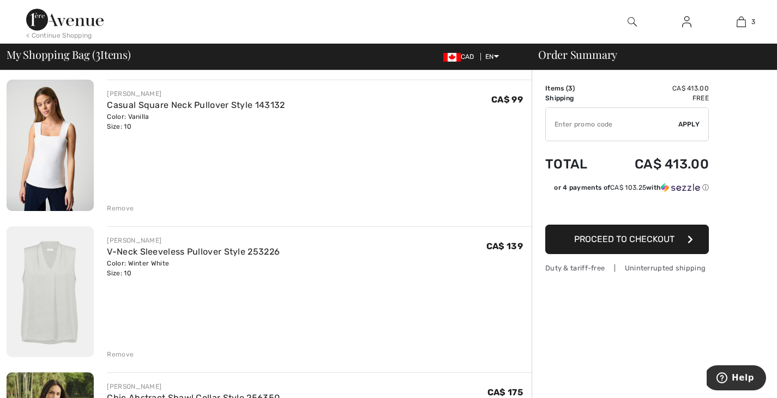
scroll to position [76, 0]
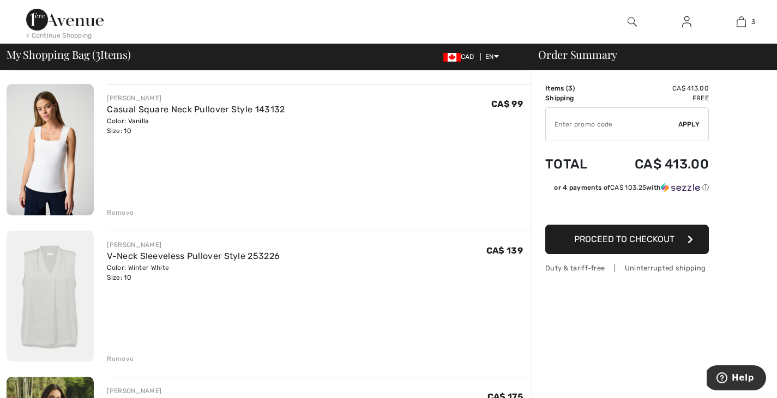
click at [115, 357] on div "Remove" at bounding box center [120, 359] width 27 height 10
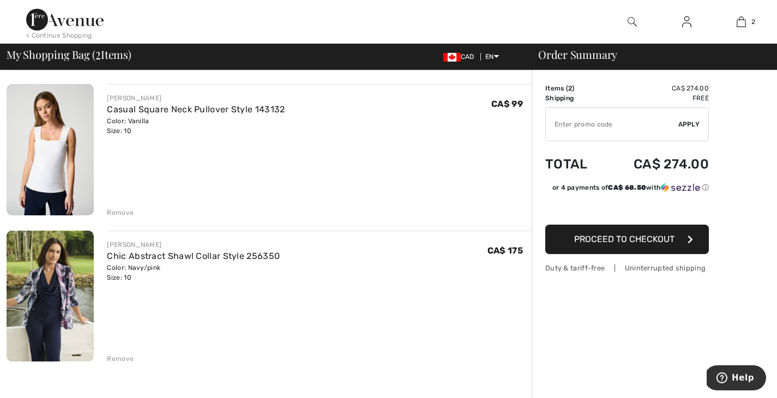
click at [126, 210] on div "Remove" at bounding box center [120, 213] width 27 height 10
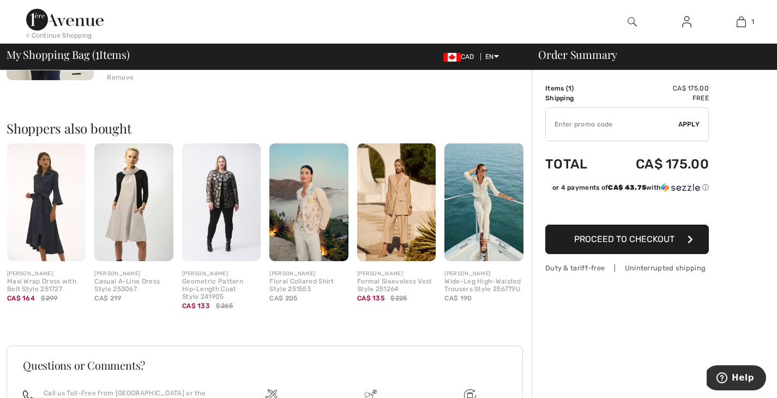
scroll to position [212, 0]
click at [314, 222] on img at bounding box center [308, 202] width 78 height 118
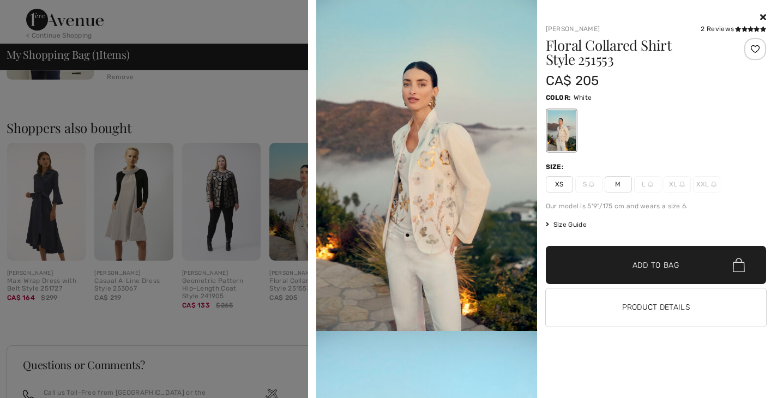
click at [218, 110] on div at bounding box center [388, 199] width 777 height 398
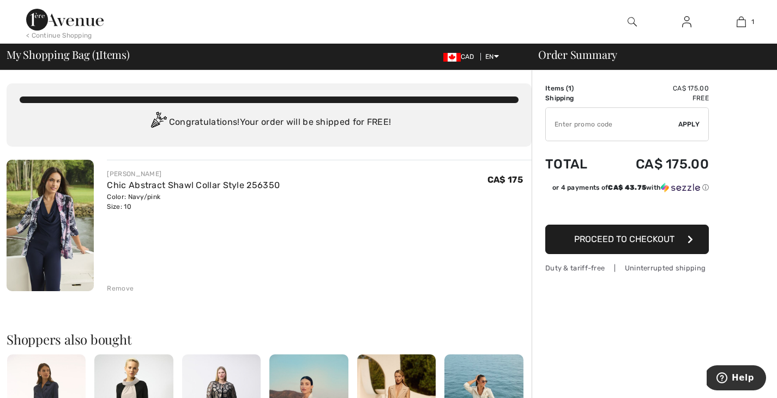
scroll to position [0, 0]
click at [41, 19] on img at bounding box center [64, 20] width 77 height 22
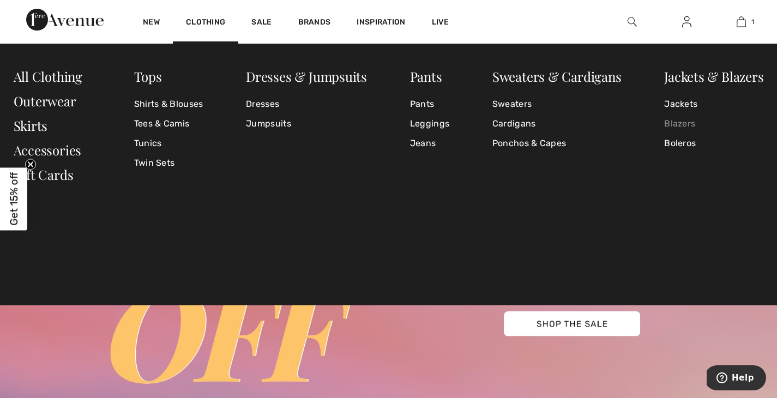
click at [673, 123] on link "Blazers" at bounding box center [713, 124] width 99 height 20
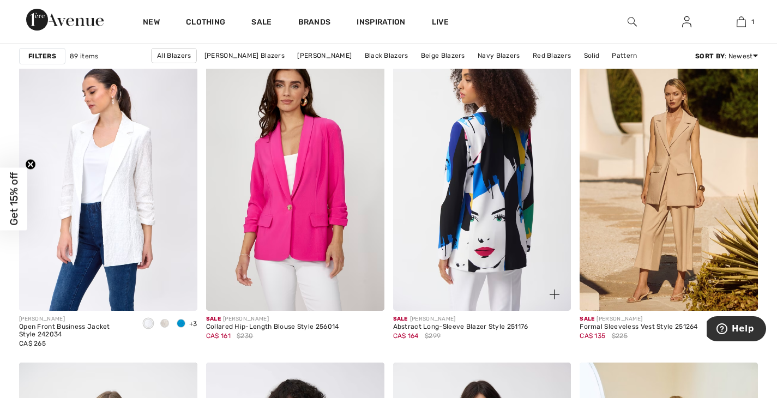
scroll to position [4025, 0]
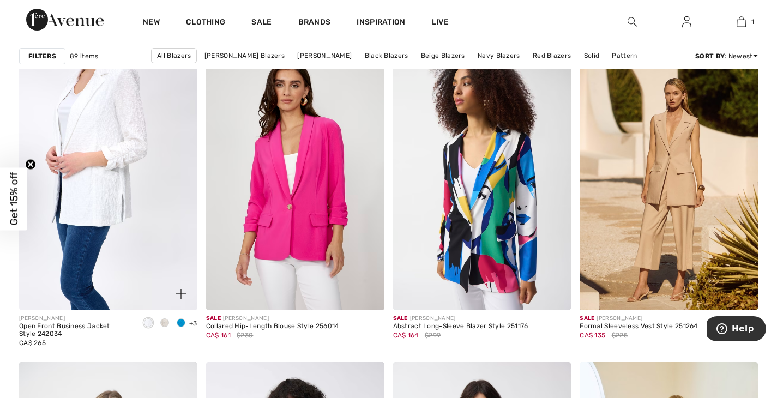
click at [116, 183] on img at bounding box center [108, 176] width 178 height 267
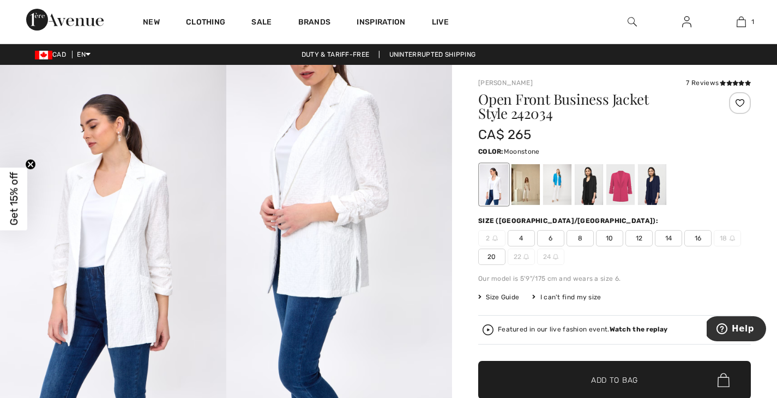
click at [525, 187] on div at bounding box center [525, 184] width 28 height 41
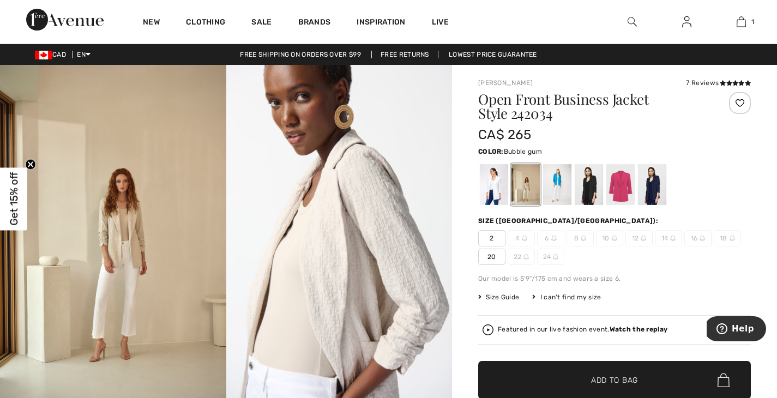
click at [625, 195] on div at bounding box center [620, 184] width 28 height 41
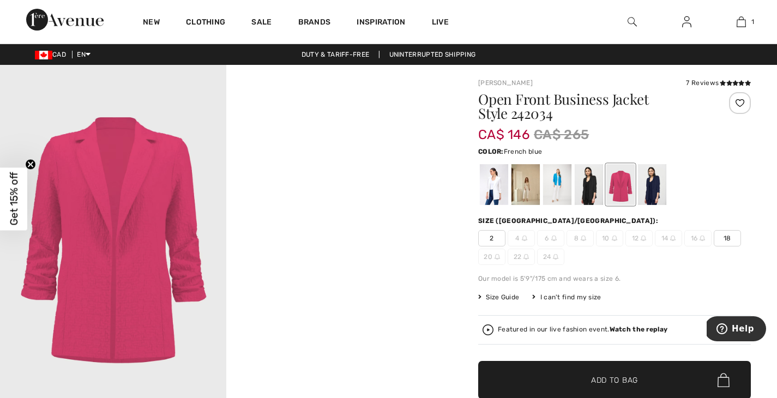
click at [554, 192] on div at bounding box center [557, 184] width 28 height 41
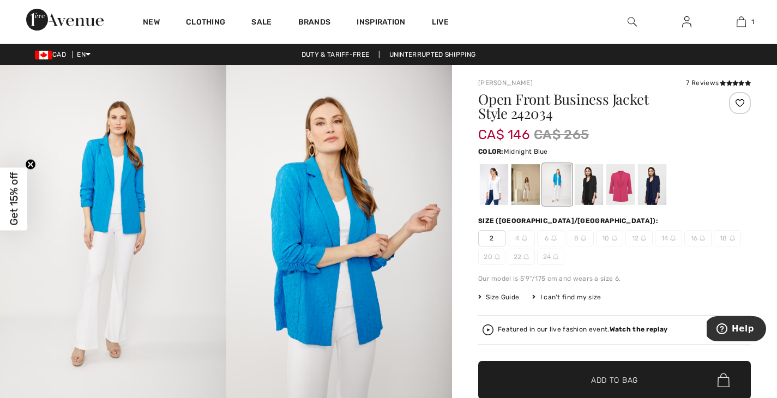
click at [649, 190] on div at bounding box center [652, 184] width 28 height 41
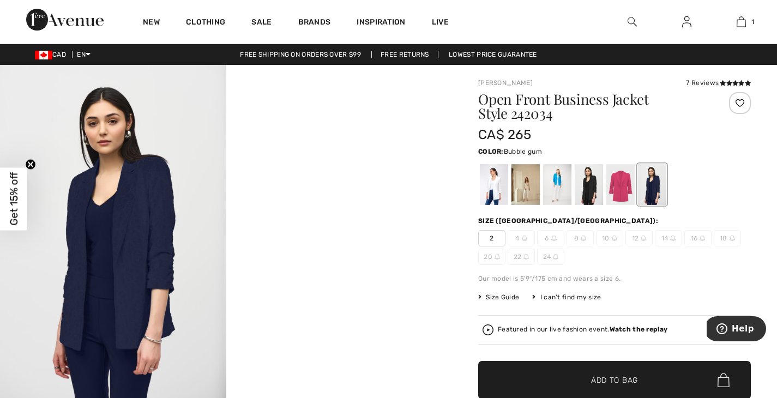
click at [616, 184] on div at bounding box center [620, 184] width 28 height 41
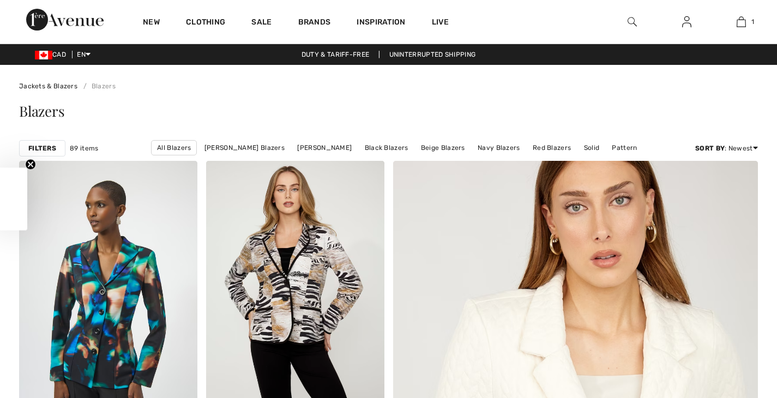
checkbox input "true"
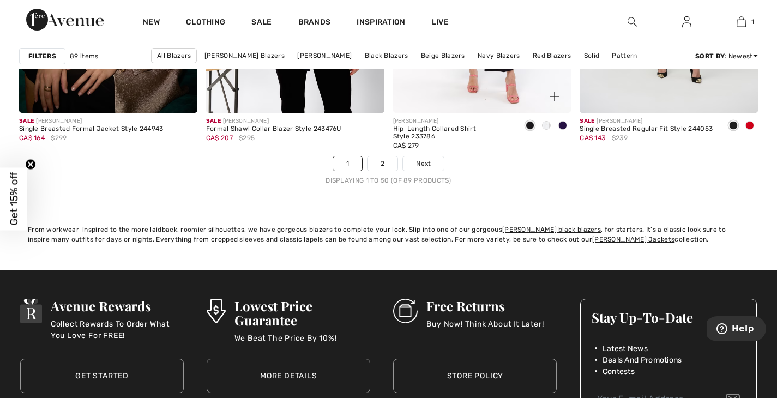
scroll to position [4866, 0]
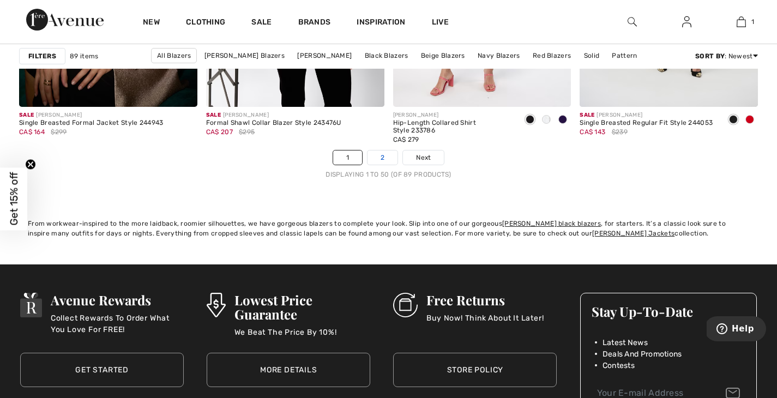
click at [388, 155] on link "2" at bounding box center [382, 157] width 30 height 14
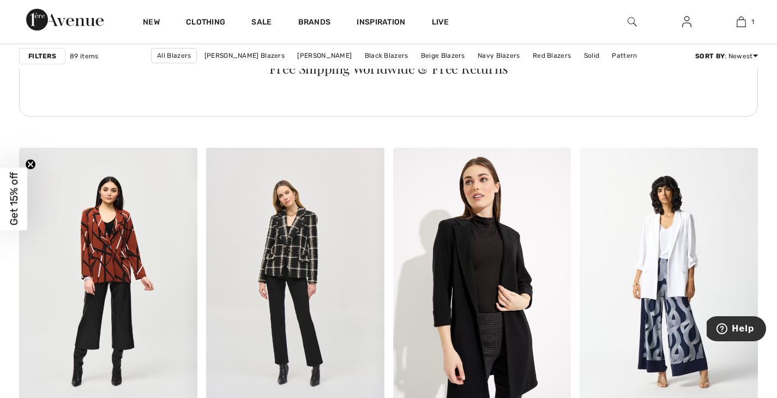
scroll to position [1331, 0]
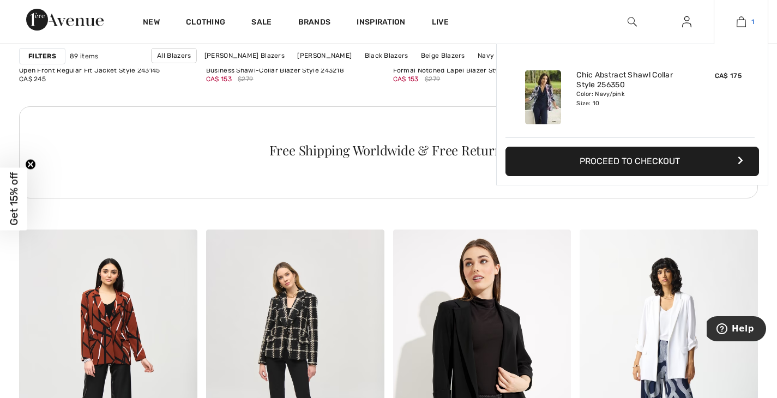
click at [744, 21] on img at bounding box center [740, 21] width 9 height 13
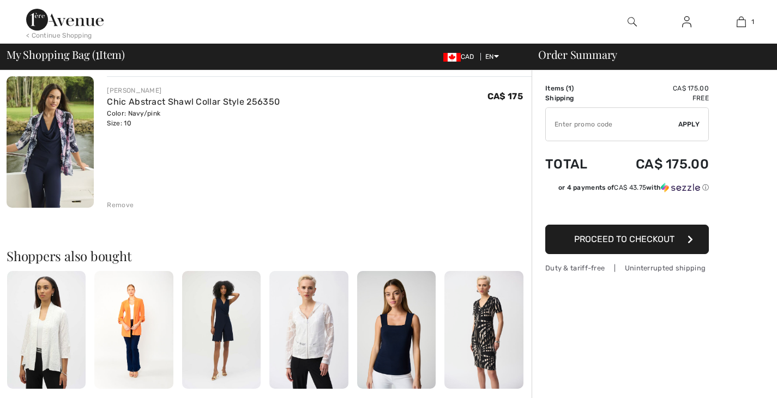
scroll to position [84, 0]
click at [303, 341] on img at bounding box center [308, 329] width 78 height 118
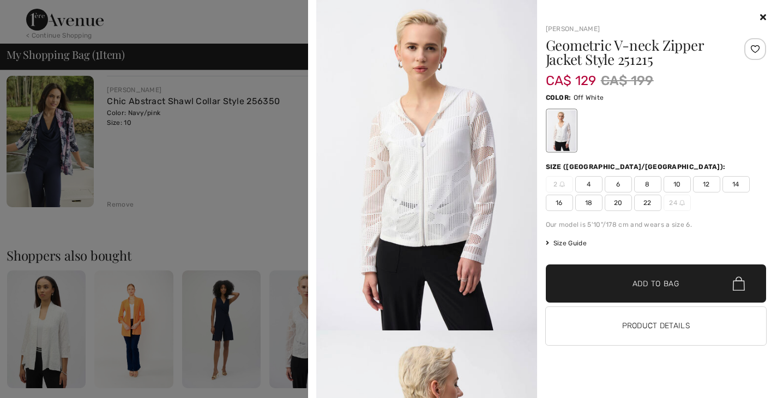
click at [228, 191] on div at bounding box center [388, 199] width 777 height 398
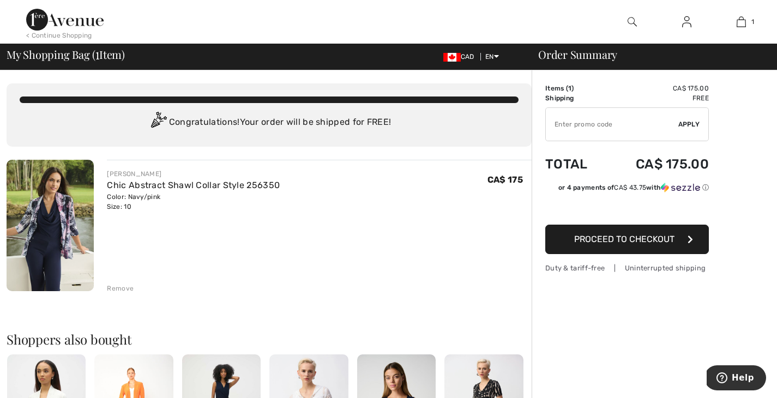
scroll to position [0, 0]
click at [75, 17] on img at bounding box center [64, 20] width 77 height 22
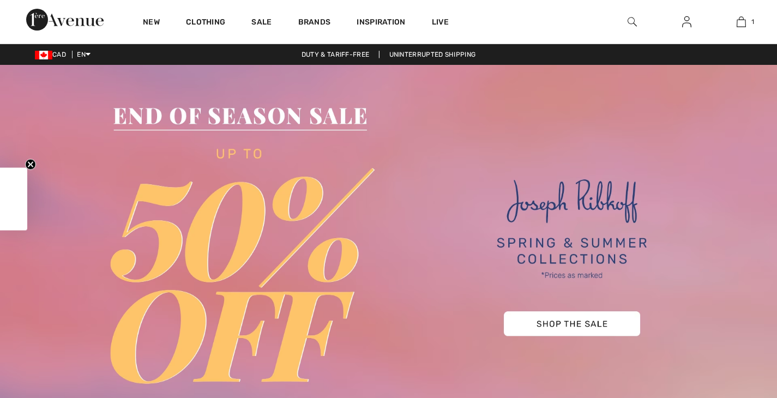
checkbox input "true"
click at [568, 258] on img at bounding box center [388, 251] width 777 height 372
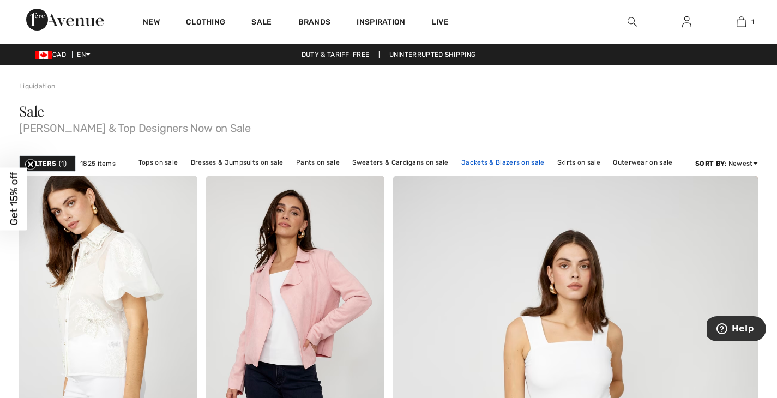
click at [491, 163] on link "Jackets & Blazers on sale" at bounding box center [503, 162] width 94 height 14
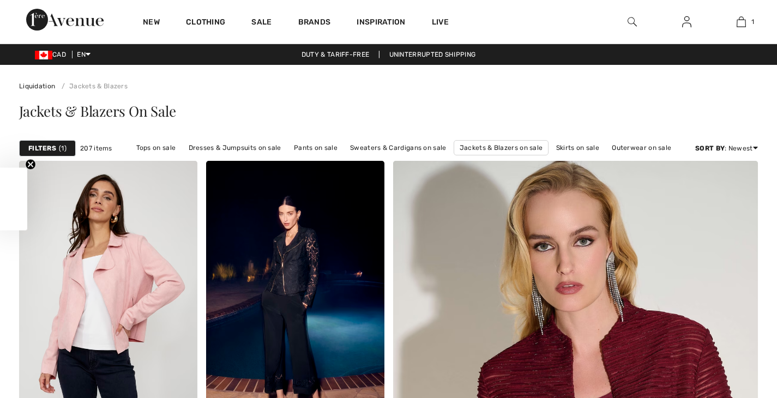
scroll to position [453, 0]
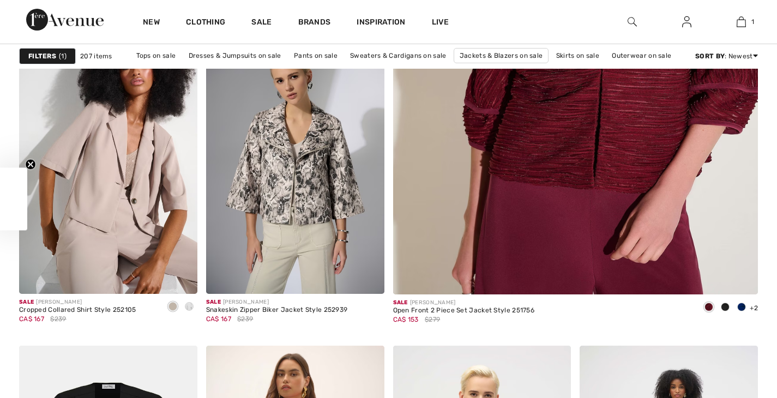
checkbox input "true"
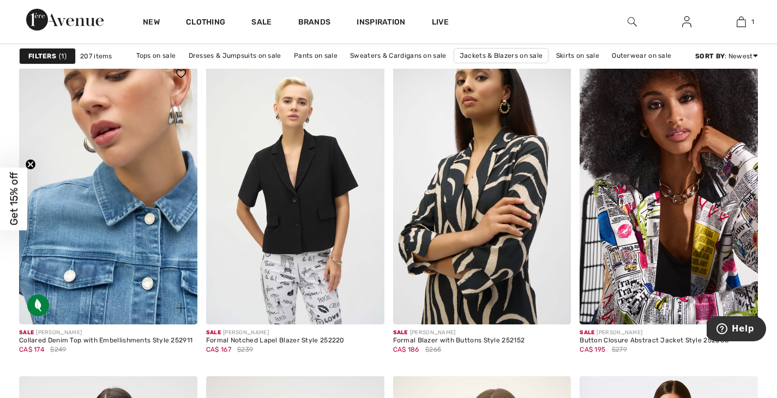
scroll to position [1825, 0]
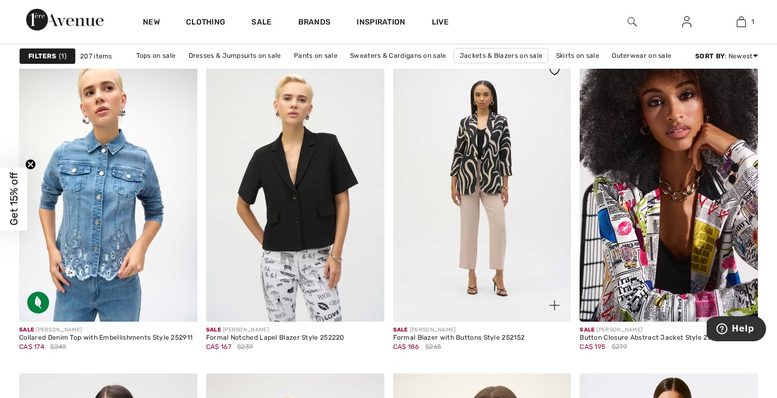
click at [471, 170] on img at bounding box center [482, 188] width 178 height 267
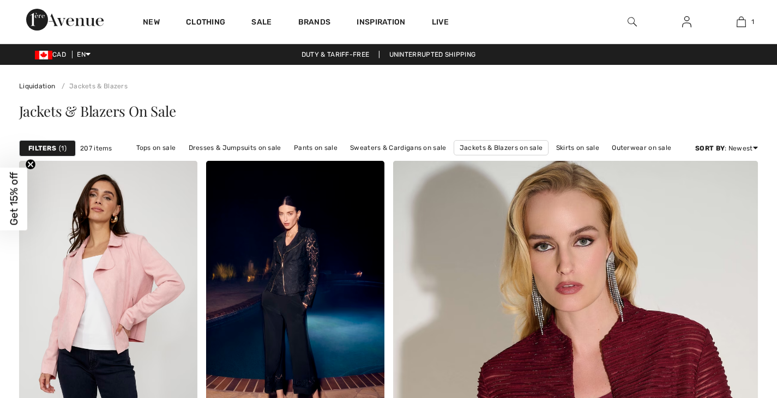
checkbox input "true"
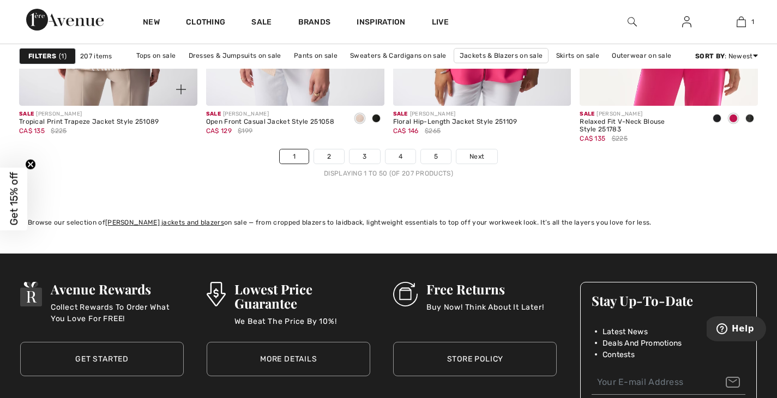
scroll to position [4864, 0]
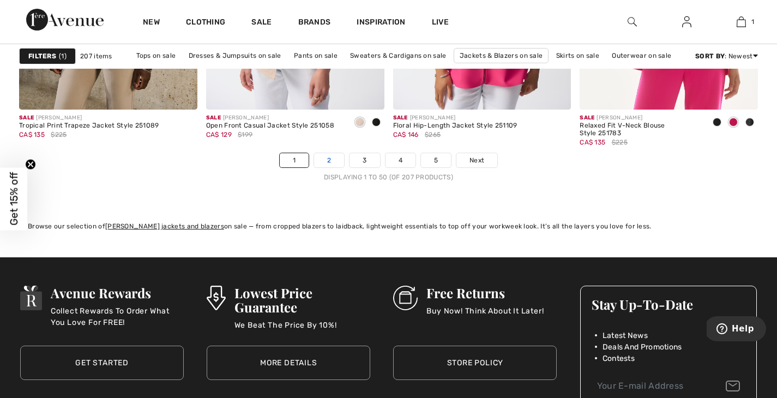
click at [330, 158] on link "2" at bounding box center [329, 160] width 30 height 14
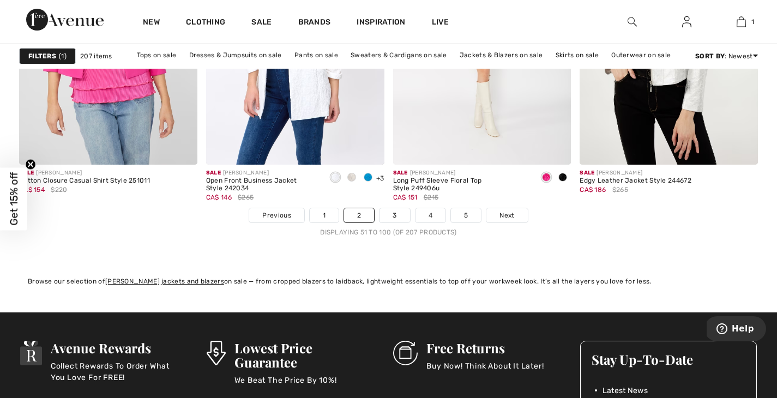
scroll to position [4812, 0]
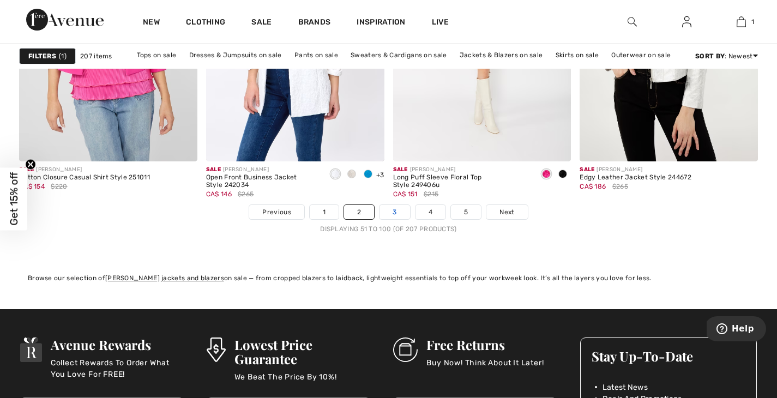
click at [394, 218] on link "3" at bounding box center [394, 212] width 30 height 14
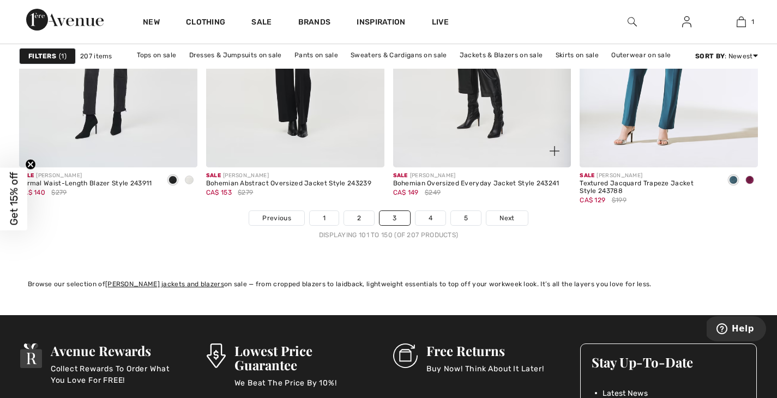
scroll to position [4808, 0]
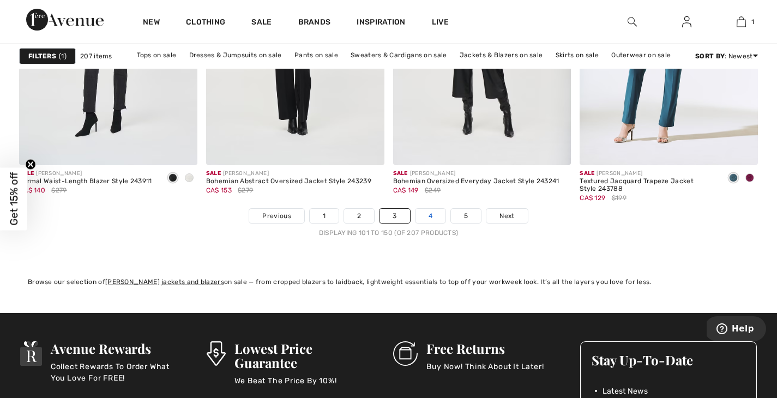
click at [431, 212] on link "4" at bounding box center [430, 216] width 30 height 14
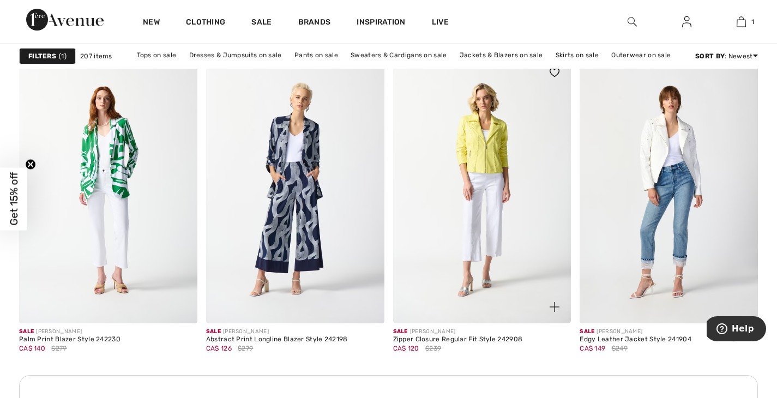
scroll to position [2145, 0]
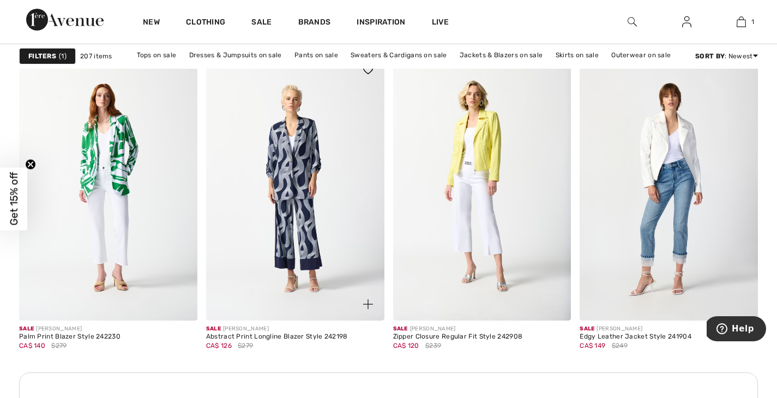
click at [301, 195] on img at bounding box center [295, 186] width 178 height 267
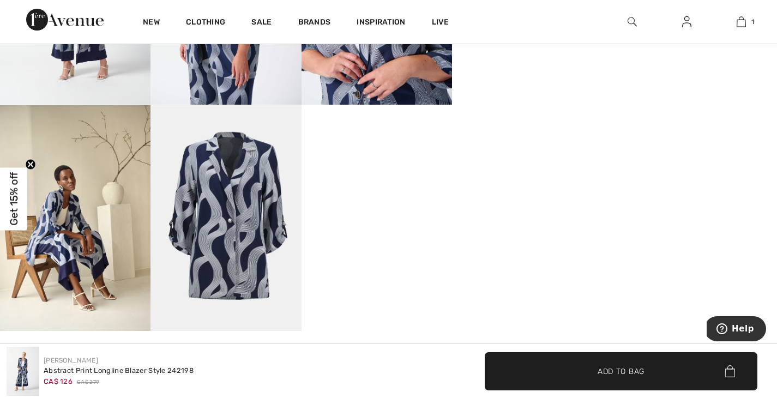
scroll to position [751, 0]
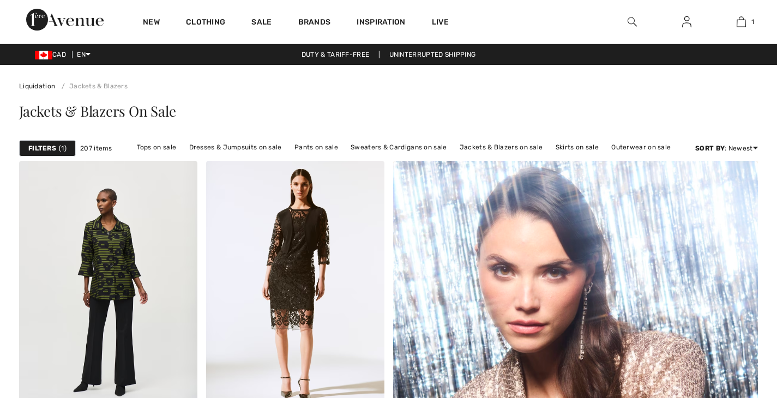
checkbox input "true"
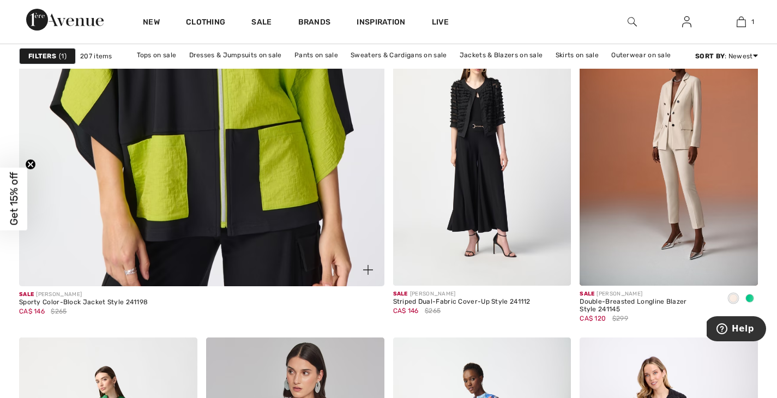
scroll to position [2968, 0]
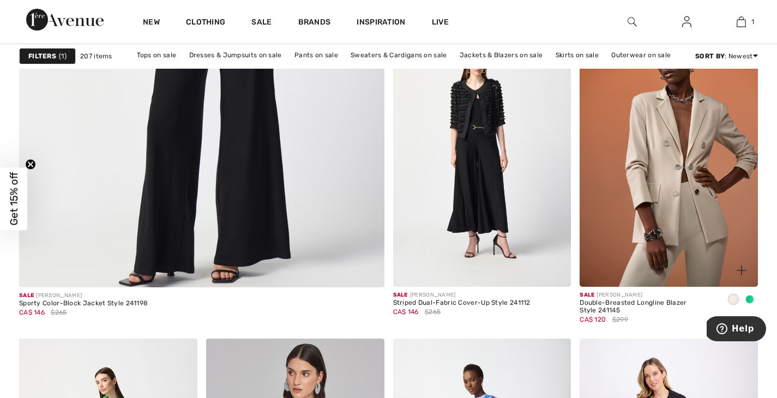
click at [676, 237] on img at bounding box center [668, 153] width 178 height 267
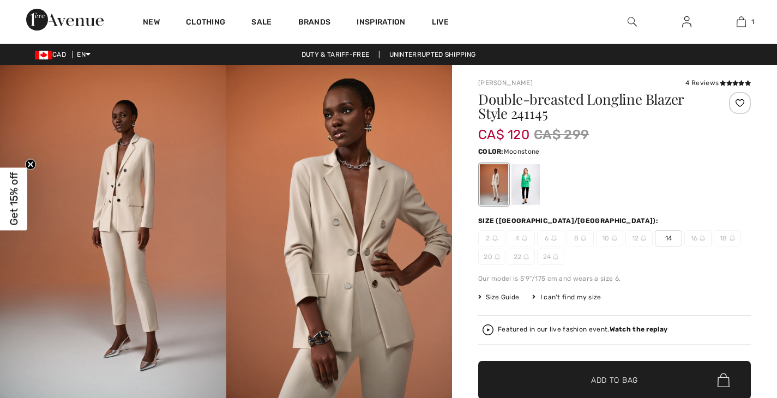
checkbox input "true"
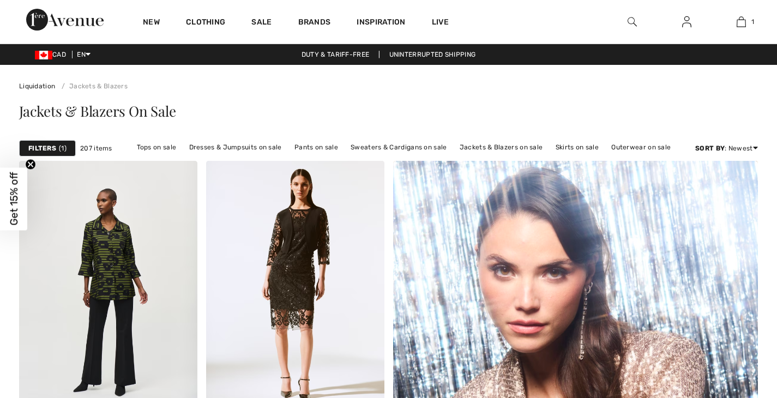
checkbox input "true"
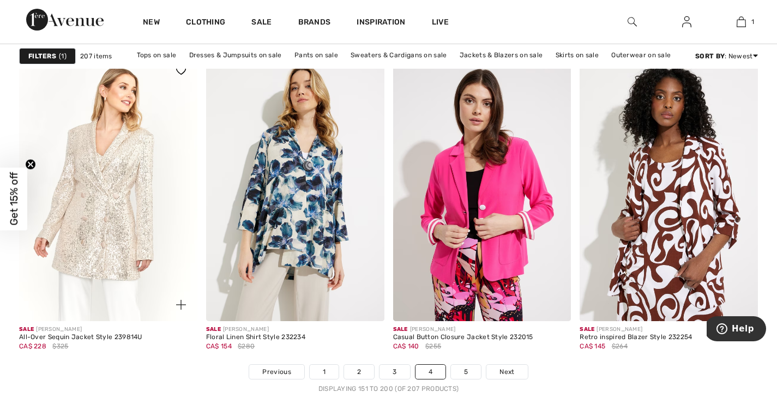
scroll to position [4714, 0]
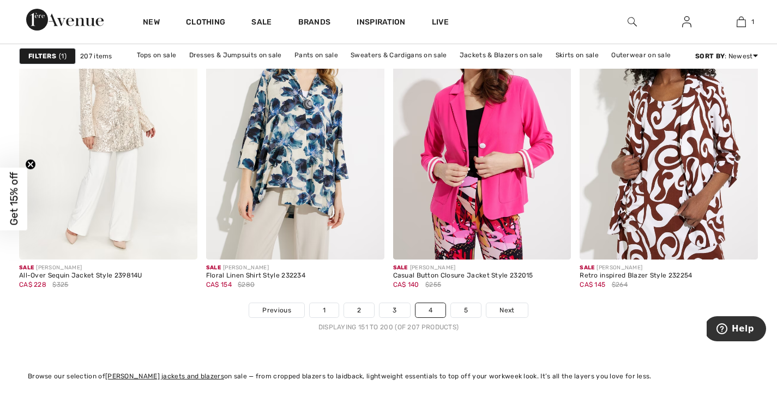
click at [467, 318] on nav "Previous 1 2 3 4 5 Next Displaying 151 to 200 (of 207 products)" at bounding box center [388, 317] width 739 height 29
click at [467, 310] on link "5" at bounding box center [466, 310] width 30 height 14
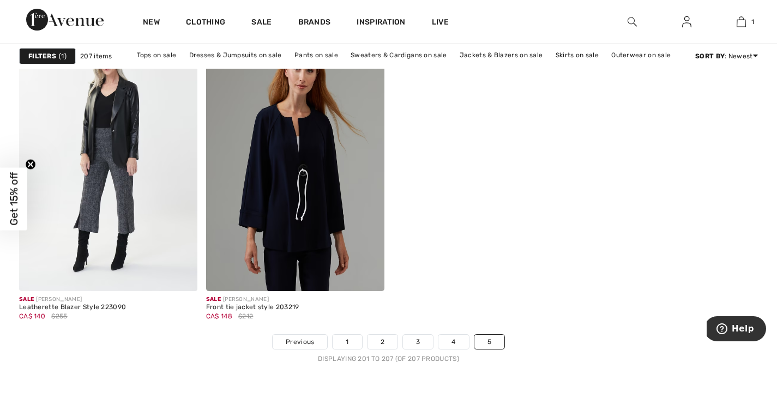
scroll to position [772, 0]
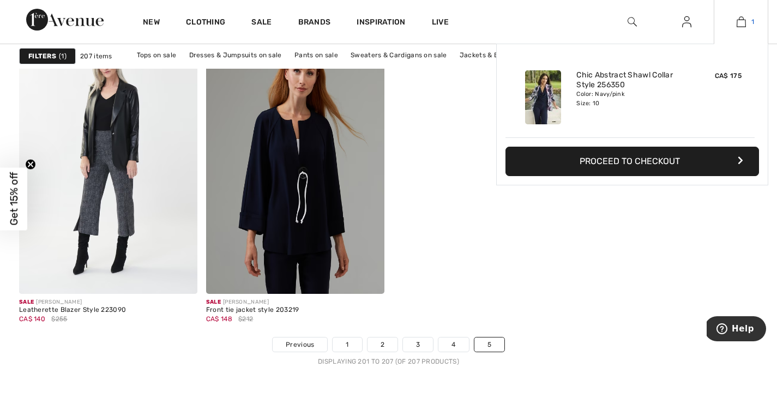
click at [745, 25] on img at bounding box center [740, 21] width 9 height 13
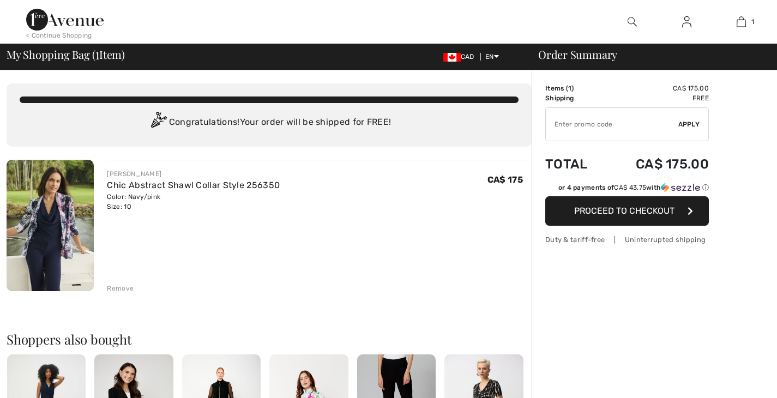
checkbox input "true"
